Goal: Find specific page/section: Find specific page/section

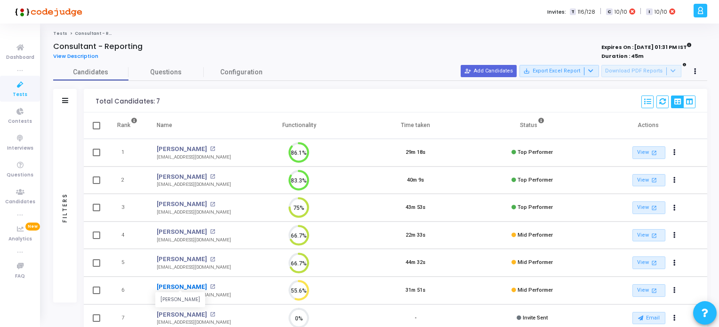
click at [179, 286] on link "[PERSON_NAME]" at bounding box center [182, 286] width 50 height 9
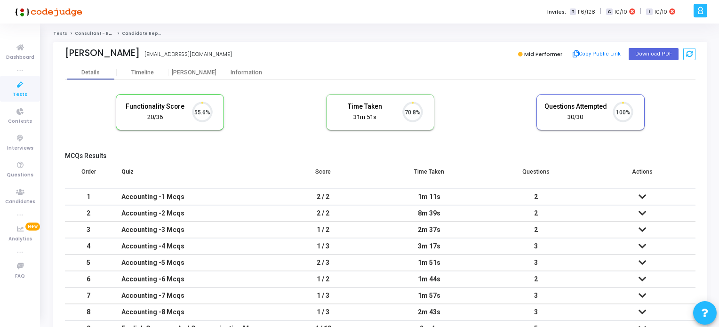
scroll to position [19, 24]
click at [667, 56] on button "Download PDF" at bounding box center [653, 54] width 50 height 12
click at [21, 91] on span "Tests" at bounding box center [20, 95] width 15 height 8
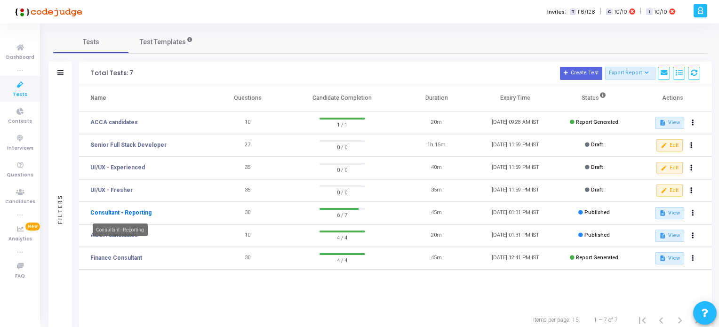
click at [128, 212] on link "Consultant - Reporting" at bounding box center [120, 212] width 61 height 8
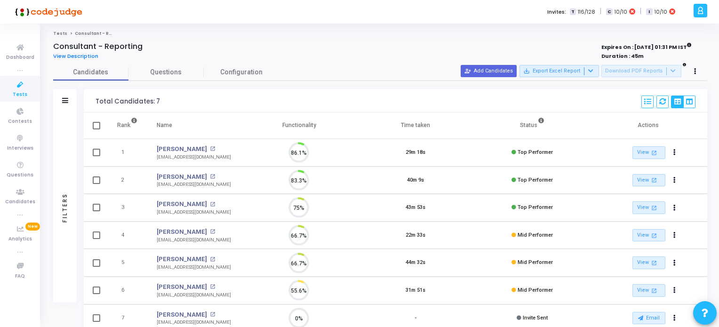
scroll to position [4, 4]
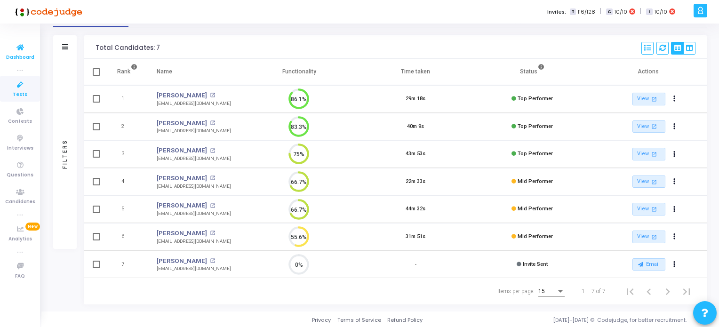
click at [16, 49] on icon at bounding box center [20, 48] width 20 height 12
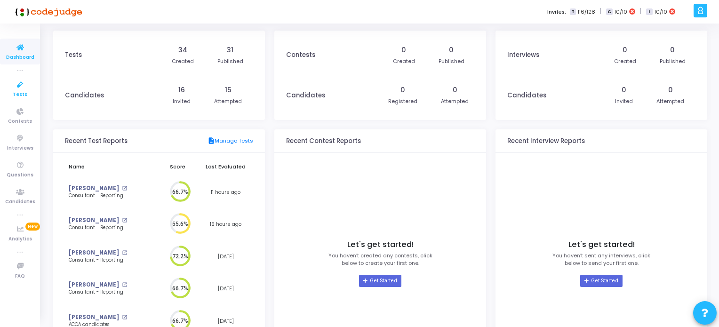
click at [17, 88] on icon at bounding box center [20, 85] width 20 height 12
